Goal: Information Seeking & Learning: Learn about a topic

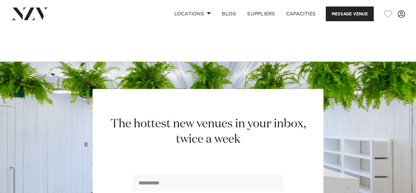
scroll to position [1026, 0]
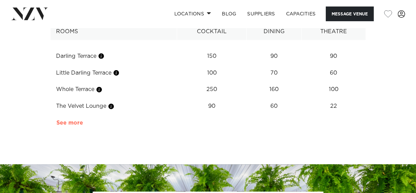
click at [74, 120] on link "See more" at bounding box center [82, 122] width 53 height 5
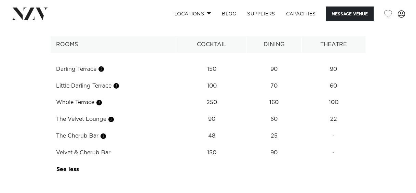
scroll to position [992, 0]
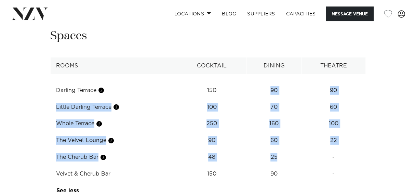
drag, startPoint x: 273, startPoint y: 83, endPoint x: 286, endPoint y: 152, distance: 70.4
click at [286, 152] on tbody "Darling Terrace 150 90 90 [GEOGRAPHIC_DATA] 100 70 60 Whole Terrace 250 160 100…" at bounding box center [208, 136] width 315 height 125
click at [286, 152] on td "25" at bounding box center [274, 157] width 55 height 17
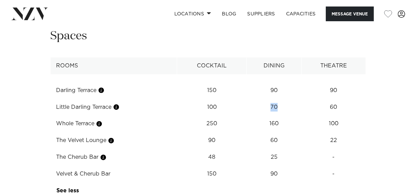
drag, startPoint x: 282, startPoint y: 100, endPoint x: 222, endPoint y: 98, distance: 60.3
click at [222, 99] on tr "Little Darling Terrace 100 70 60" at bounding box center [208, 107] width 315 height 17
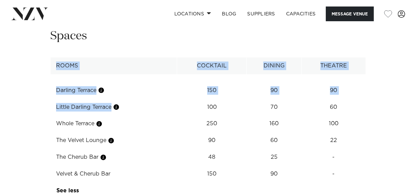
drag, startPoint x: 222, startPoint y: 98, endPoint x: 408, endPoint y: 101, distance: 186.5
click at [408, 101] on div "**********" at bounding box center [207, 113] width 405 height 171
click at [334, 99] on td "60" at bounding box center [334, 107] width 64 height 17
